Goal: Find specific page/section: Find specific page/section

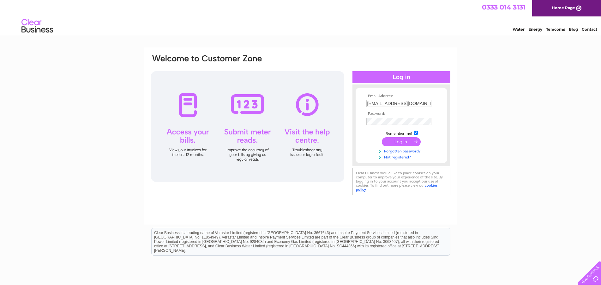
click at [401, 142] on input "submit" at bounding box center [401, 141] width 39 height 9
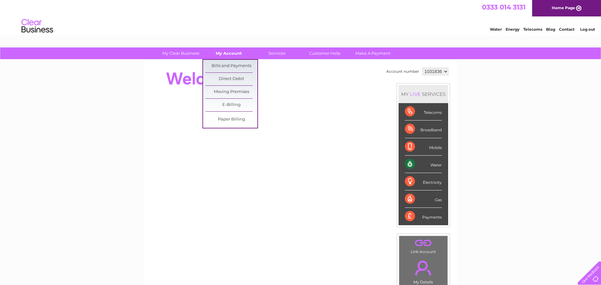
click at [232, 54] on link "My Account" at bounding box center [229, 53] width 52 height 12
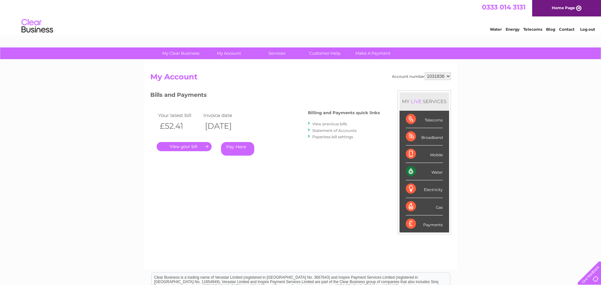
click at [196, 145] on link "." at bounding box center [184, 146] width 55 height 9
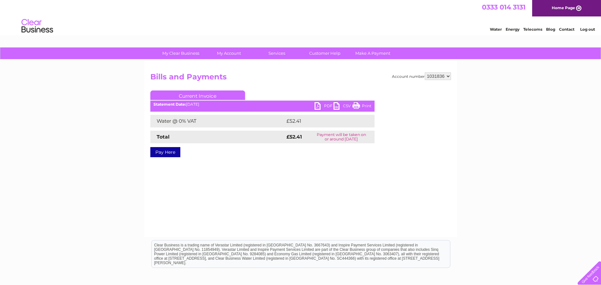
click at [361, 105] on link "Print" at bounding box center [362, 106] width 19 height 9
